Goal: Navigation & Orientation: Understand site structure

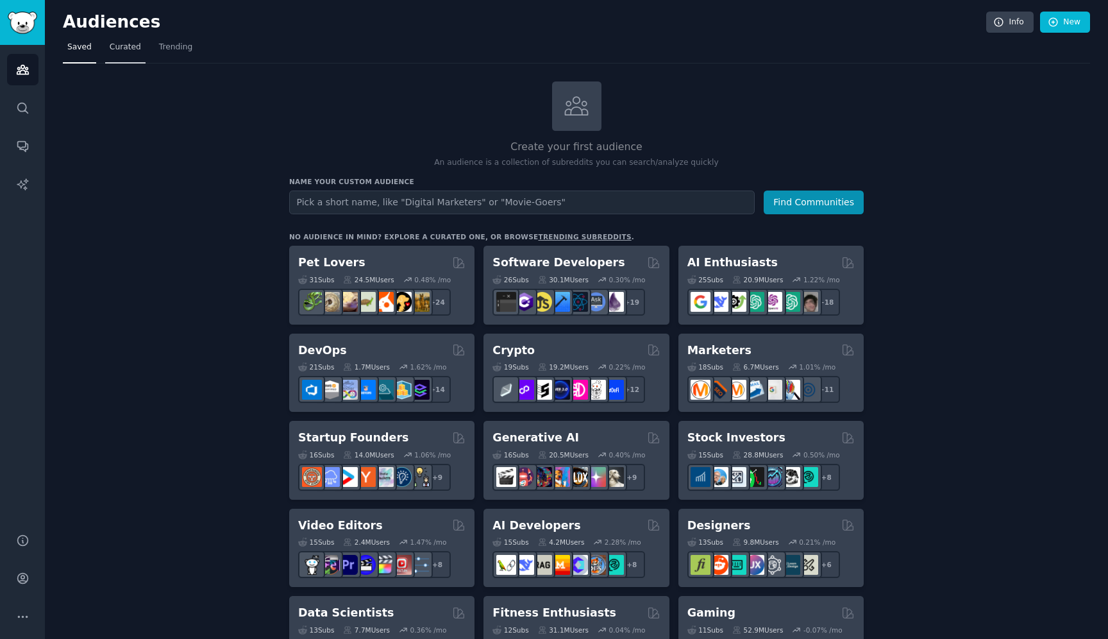
click at [120, 53] on span "Curated" at bounding box center [125, 48] width 31 height 12
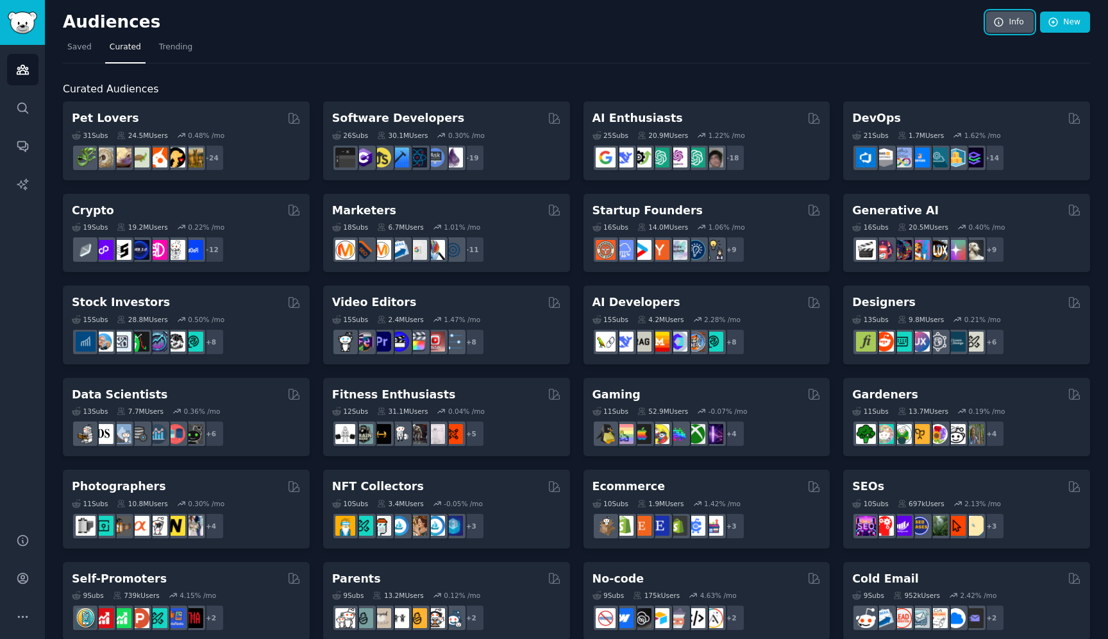
click at [1002, 12] on link "Info" at bounding box center [1009, 23] width 47 height 22
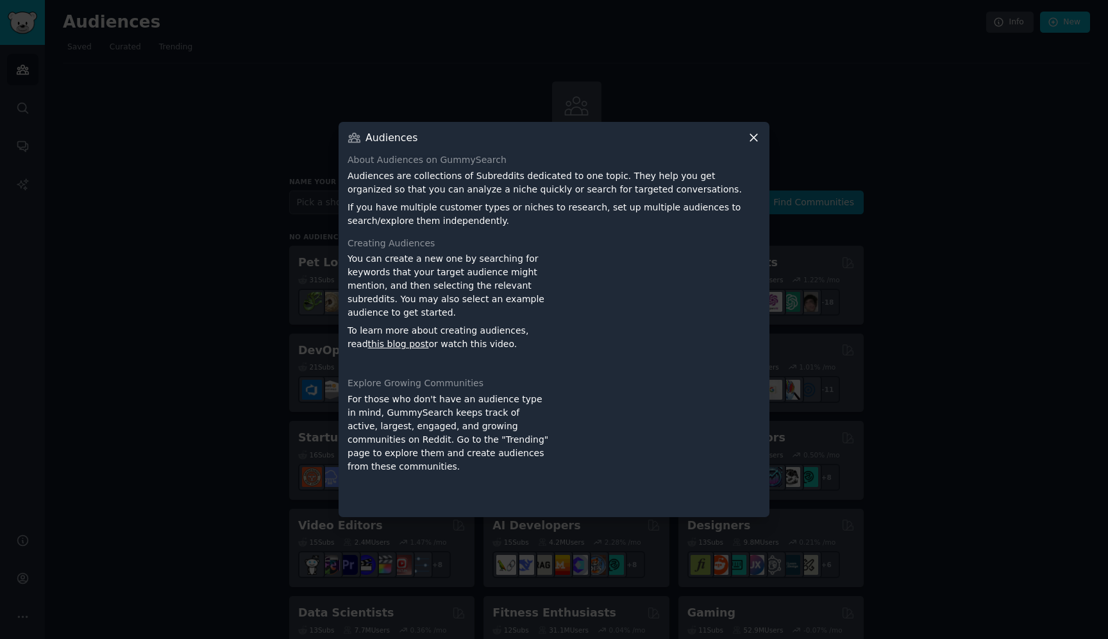
click at [755, 134] on icon at bounding box center [753, 137] width 13 height 13
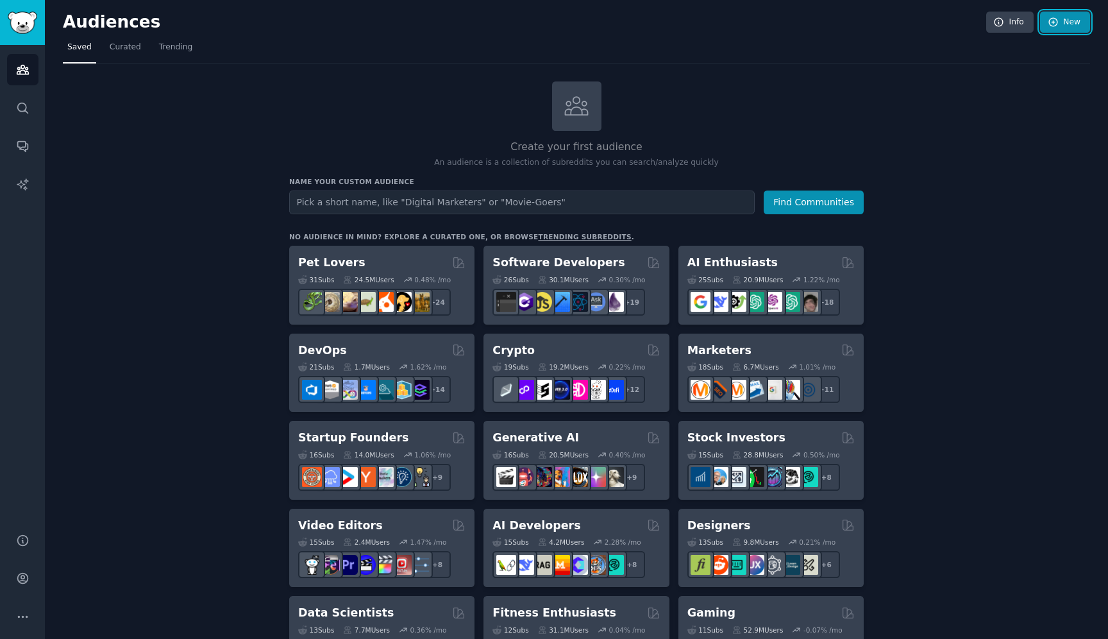
click at [1064, 27] on link "New" at bounding box center [1065, 23] width 50 height 22
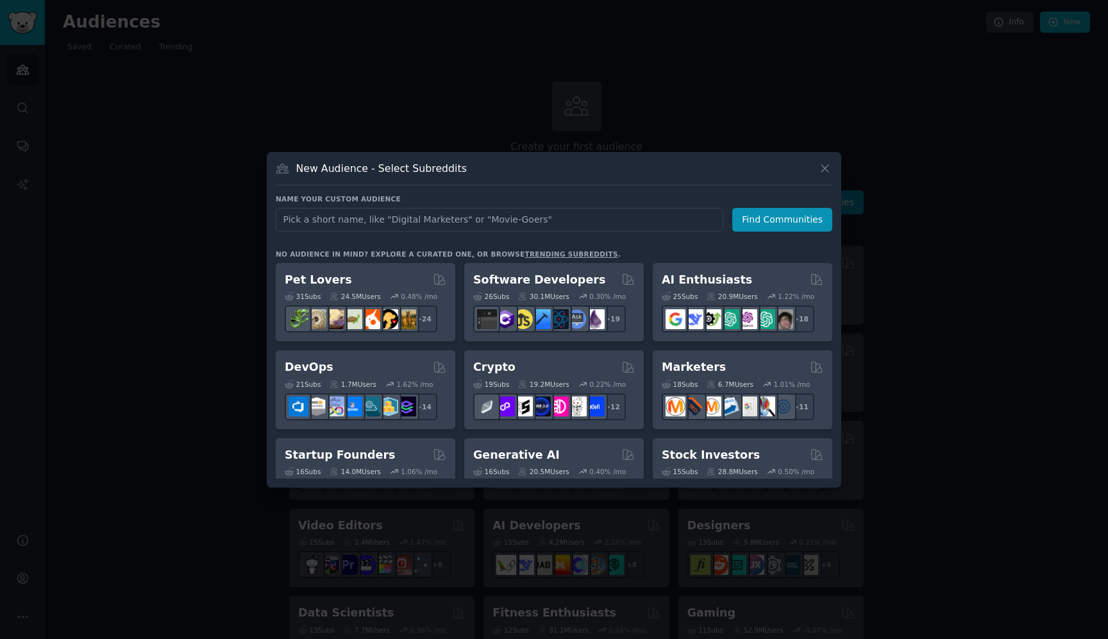
click at [1000, 56] on div at bounding box center [554, 319] width 1108 height 639
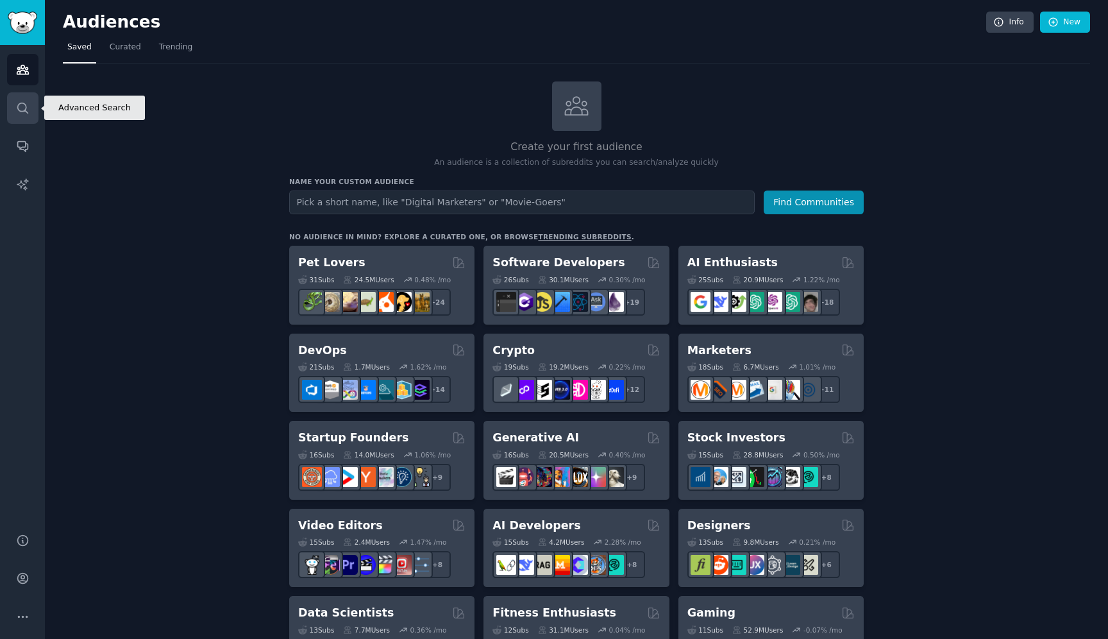
click at [20, 122] on link "Search" at bounding box center [22, 107] width 31 height 31
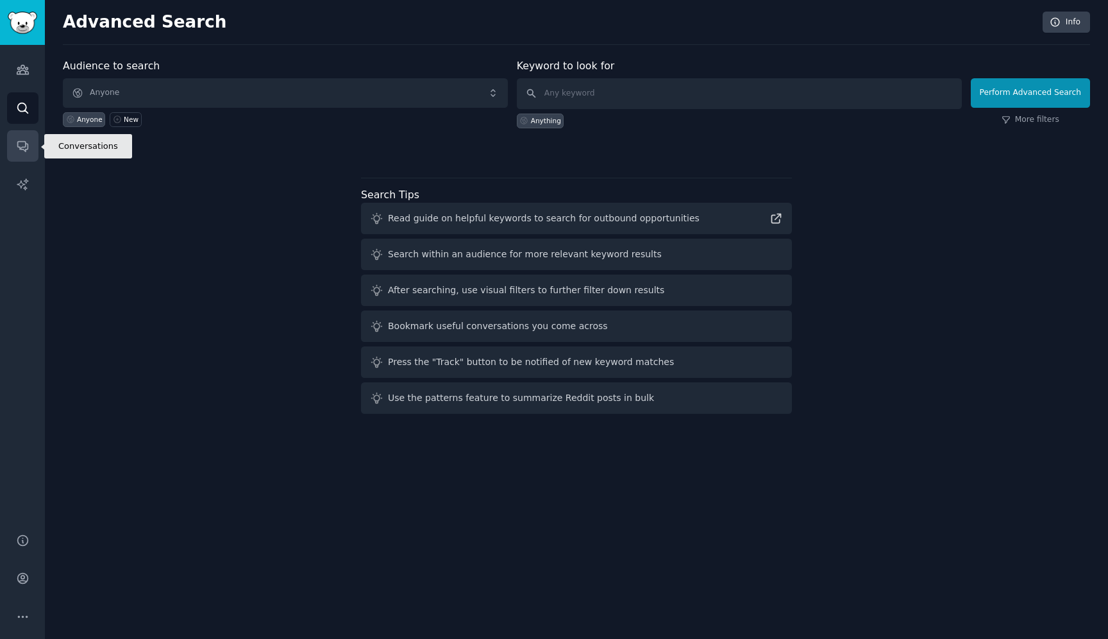
click at [21, 145] on icon "Sidebar" at bounding box center [22, 145] width 13 height 13
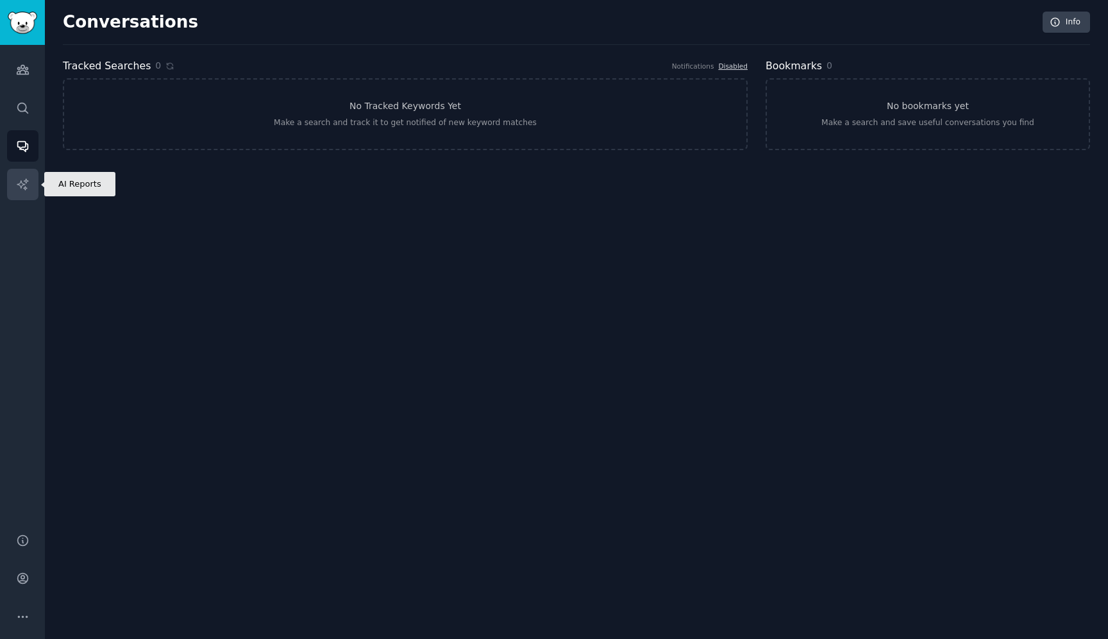
click at [22, 178] on icon "Sidebar" at bounding box center [22, 184] width 13 height 13
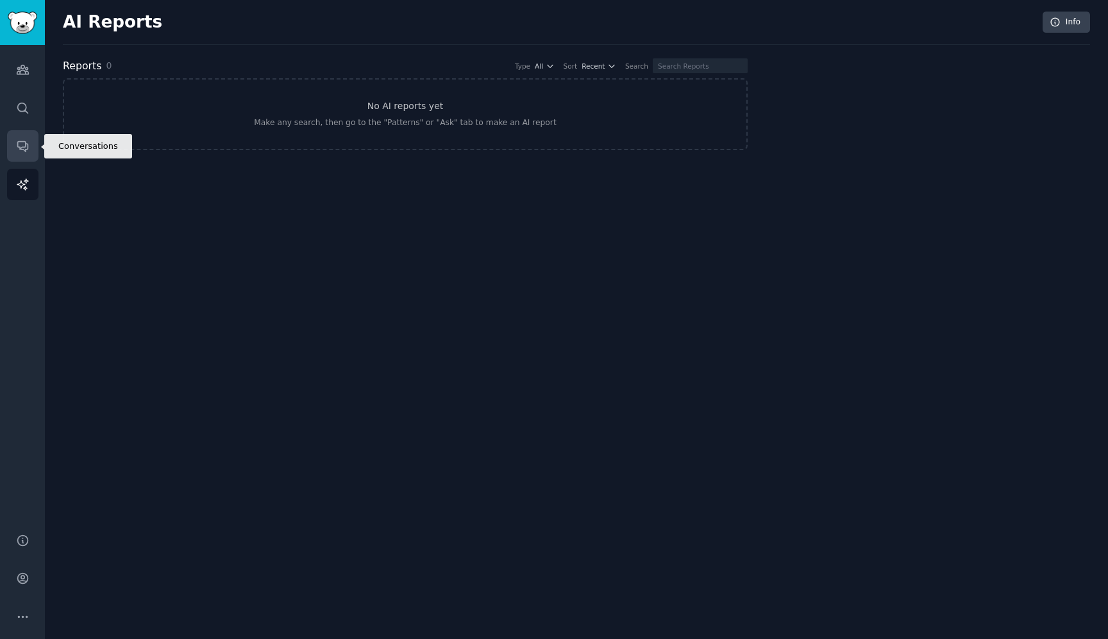
click at [13, 146] on link "Conversations" at bounding box center [22, 145] width 31 height 31
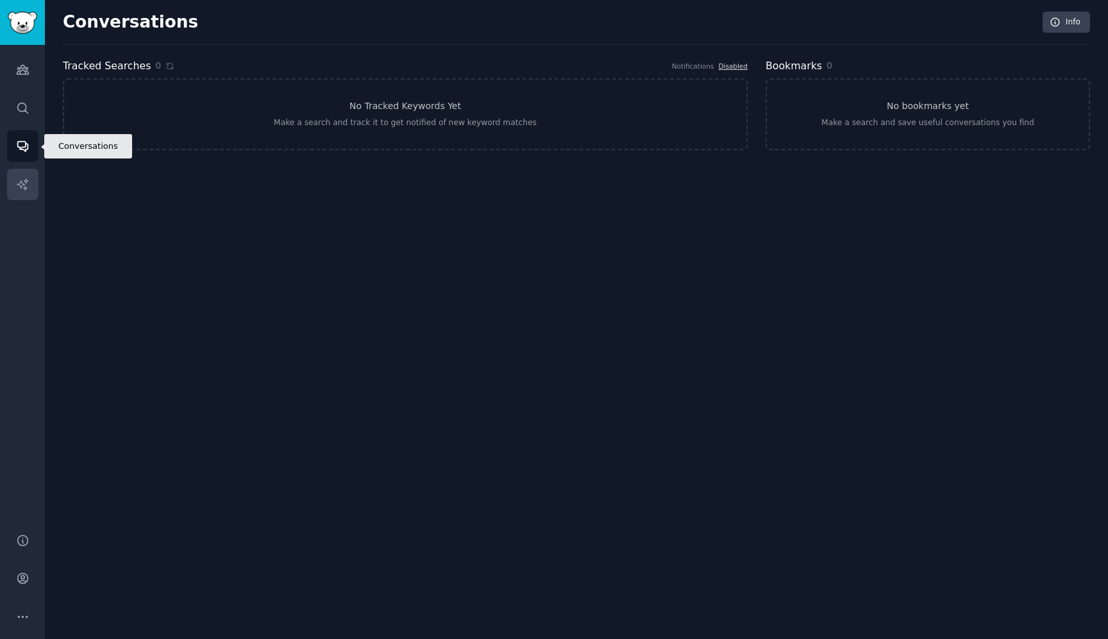
click at [31, 177] on link "AI Reports" at bounding box center [22, 184] width 31 height 31
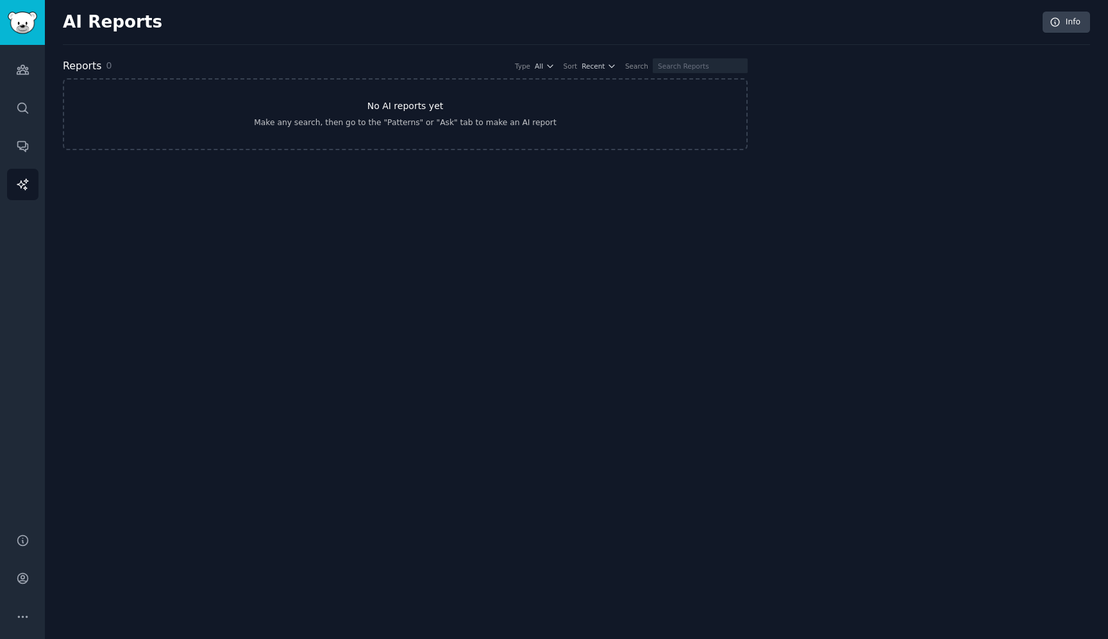
click at [218, 108] on link "No AI reports yet Make any search, then go to the "Patterns" or "Ask" tab to ma…" at bounding box center [405, 114] width 685 height 72
